Goal: Task Accomplishment & Management: Manage account settings

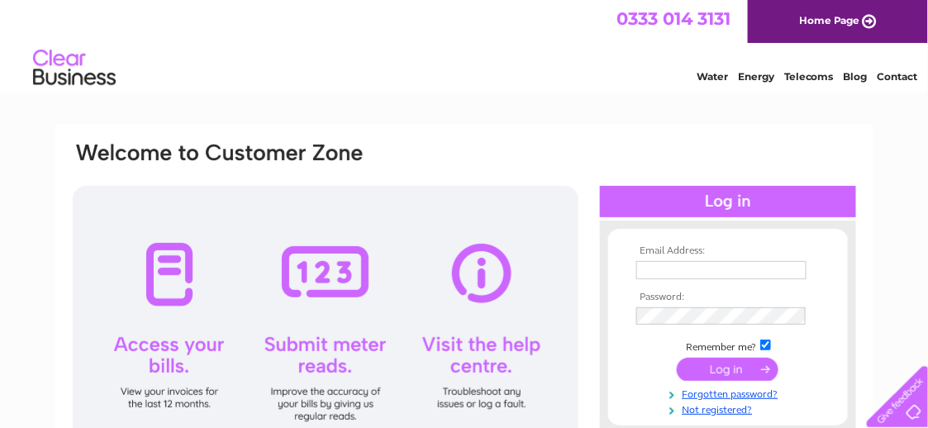
type input "costachiro119@gmail.com"
click at [742, 373] on input "submit" at bounding box center [728, 369] width 102 height 23
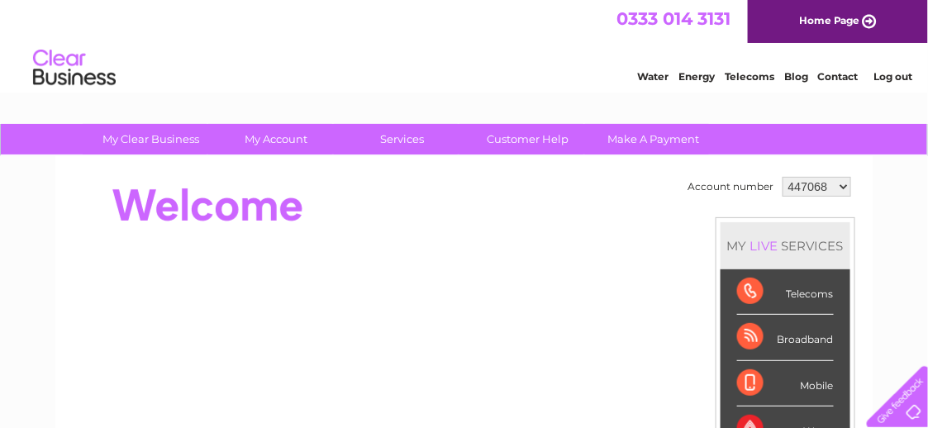
click at [837, 185] on select "447068 1102539 1145760" at bounding box center [817, 187] width 69 height 20
select select "1145760"
click at [783, 177] on select "447068 1102539 1145760" at bounding box center [817, 187] width 69 height 20
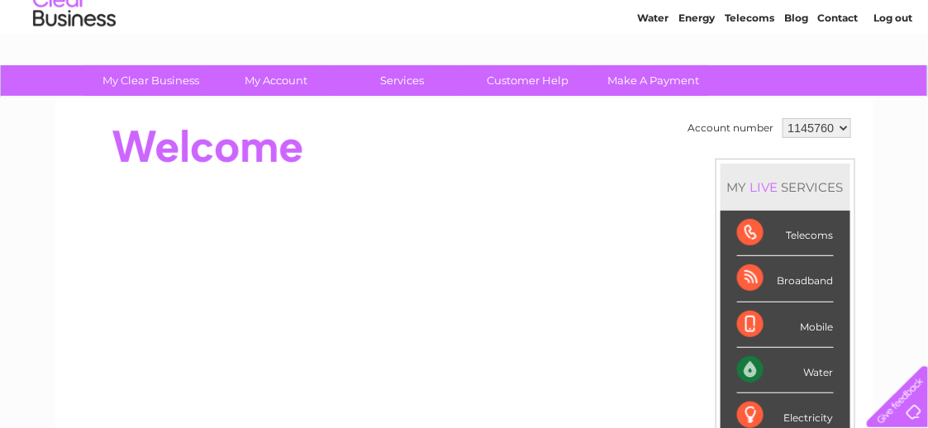
scroll to position [83, 0]
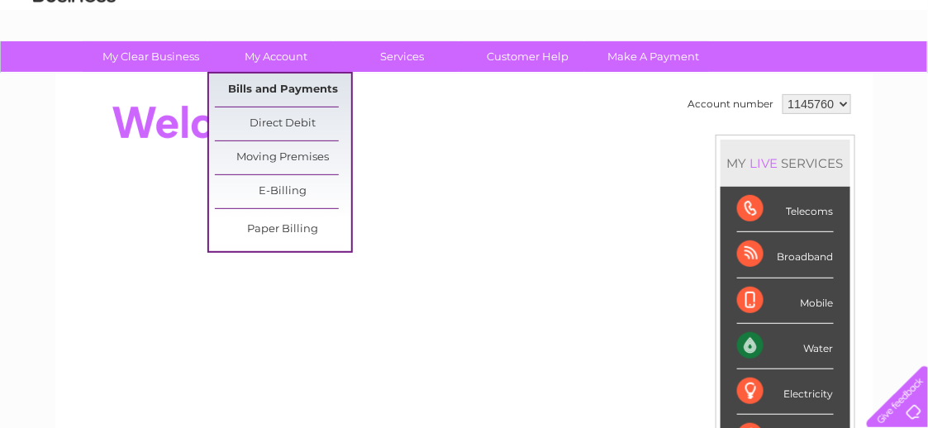
click at [295, 88] on link "Bills and Payments" at bounding box center [283, 90] width 136 height 33
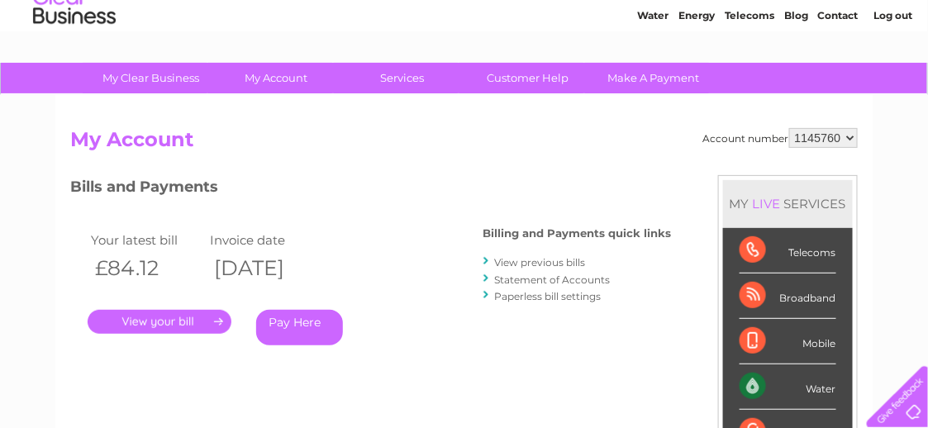
scroll to position [83, 0]
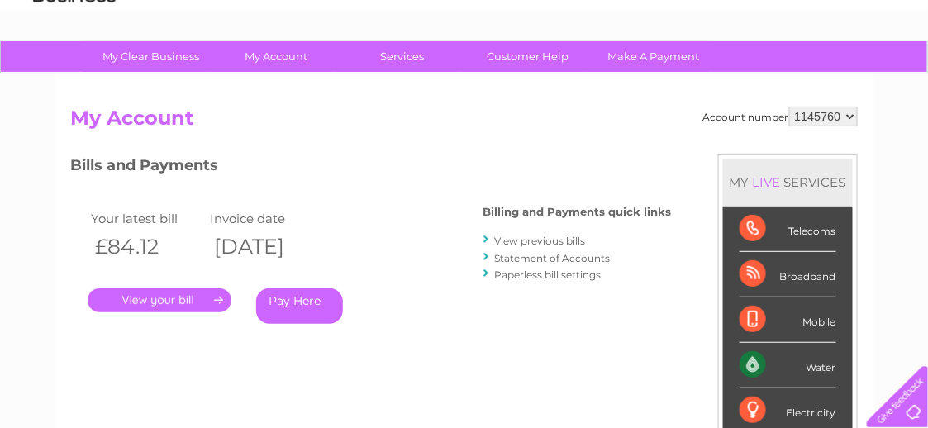
click at [150, 299] on link "." at bounding box center [160, 300] width 144 height 24
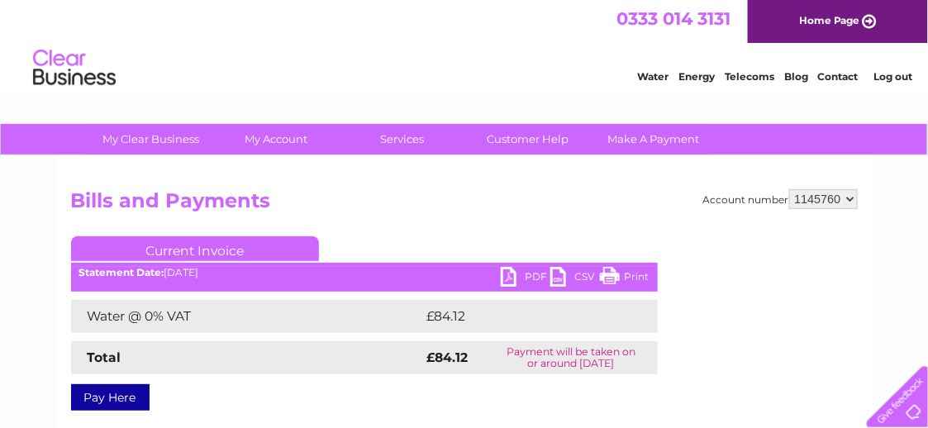
click at [531, 273] on link "PDF" at bounding box center [526, 279] width 50 height 24
